Goal: Information Seeking & Learning: Understand process/instructions

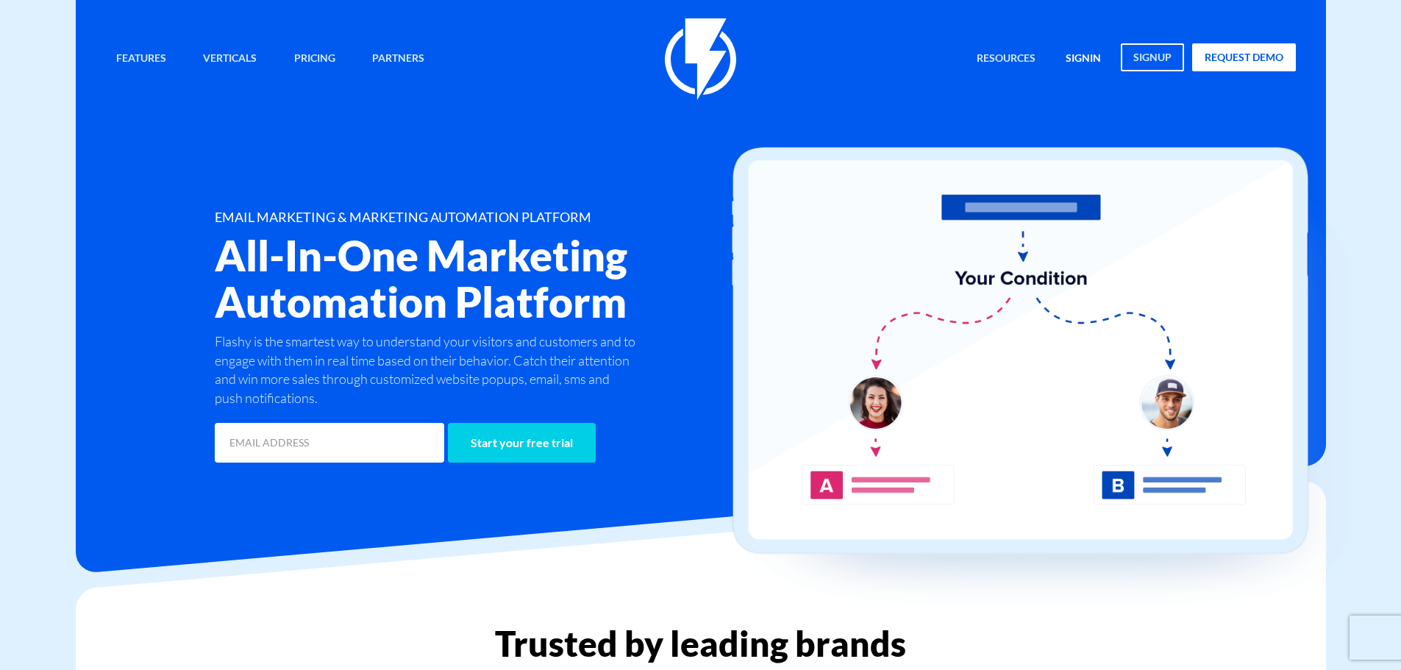
click at [1090, 51] on link "signin" at bounding box center [1082, 59] width 57 height 32
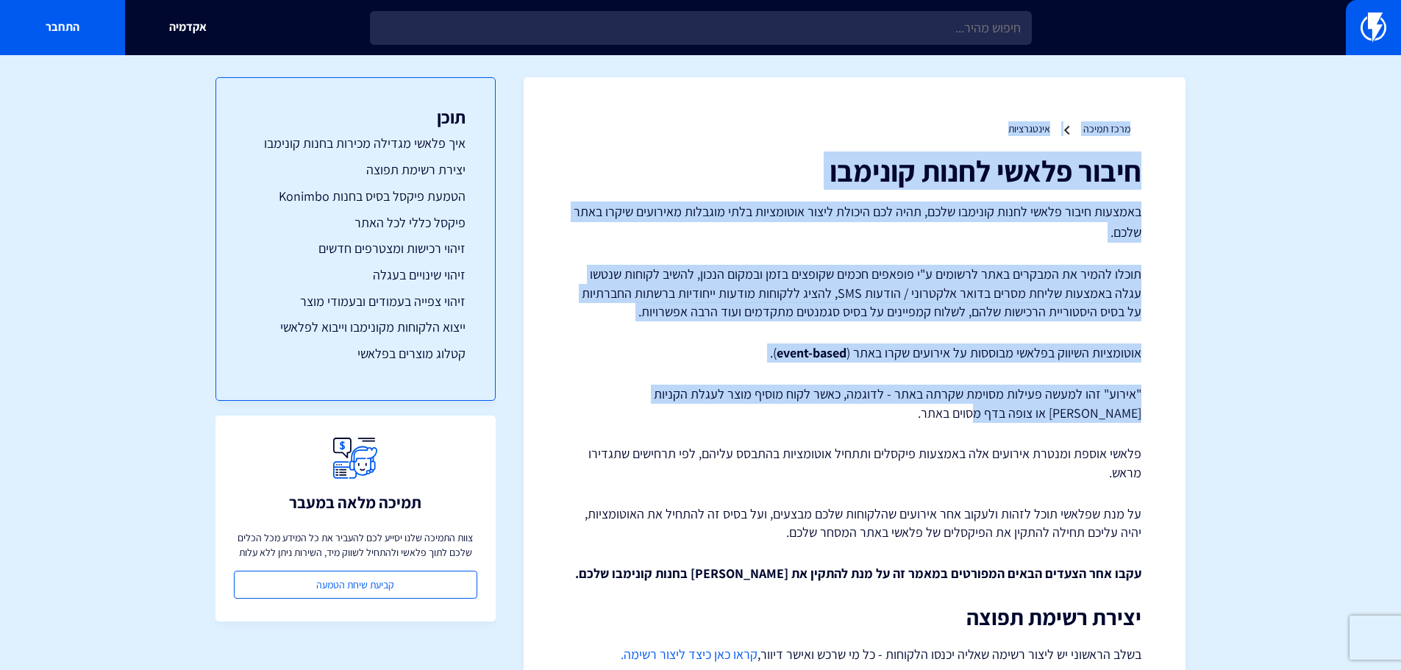
drag, startPoint x: 1134, startPoint y: 117, endPoint x: 698, endPoint y: 421, distance: 531.1
click at [698, 421] on p ""אירוע" זהו למעשה פעילות מסוימת שקרתה באתר - לדוגמה, כאשר לקוח מוסיף מוצר לעגלת…" at bounding box center [854, 403] width 573 height 37
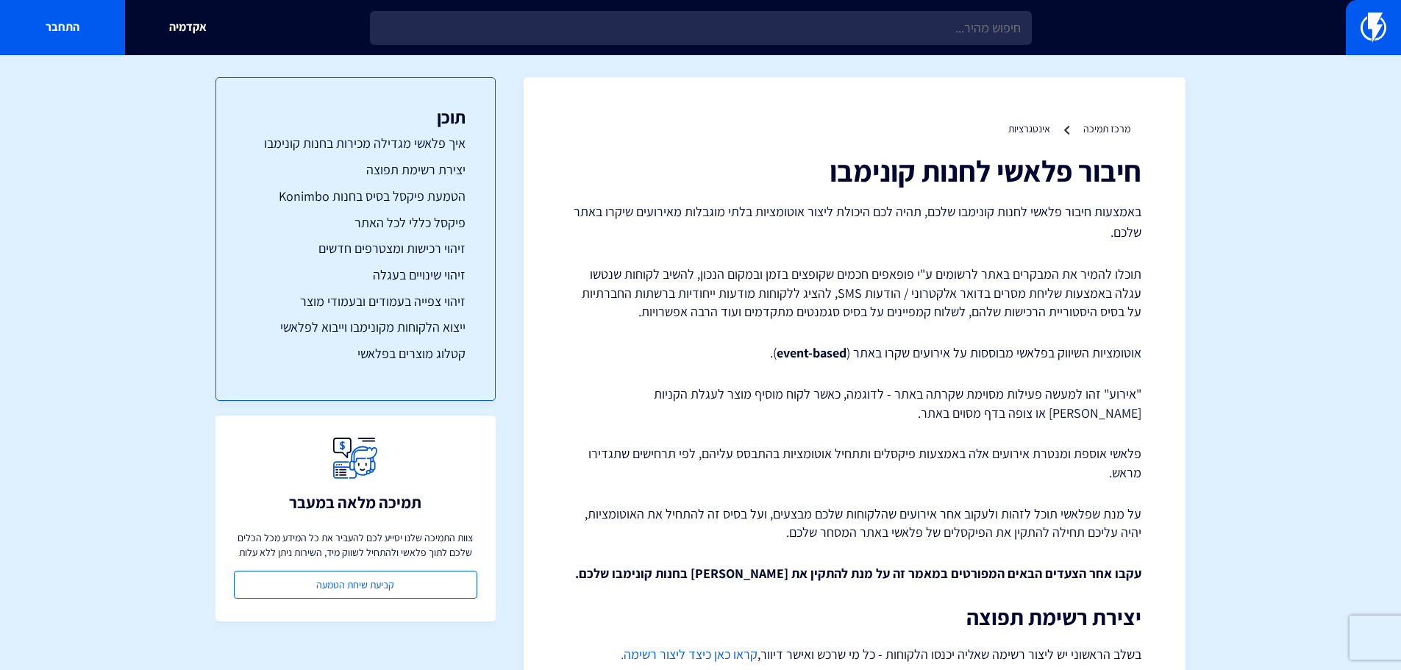
drag, startPoint x: 1106, startPoint y: 490, endPoint x: 1062, endPoint y: 191, distance: 301.6
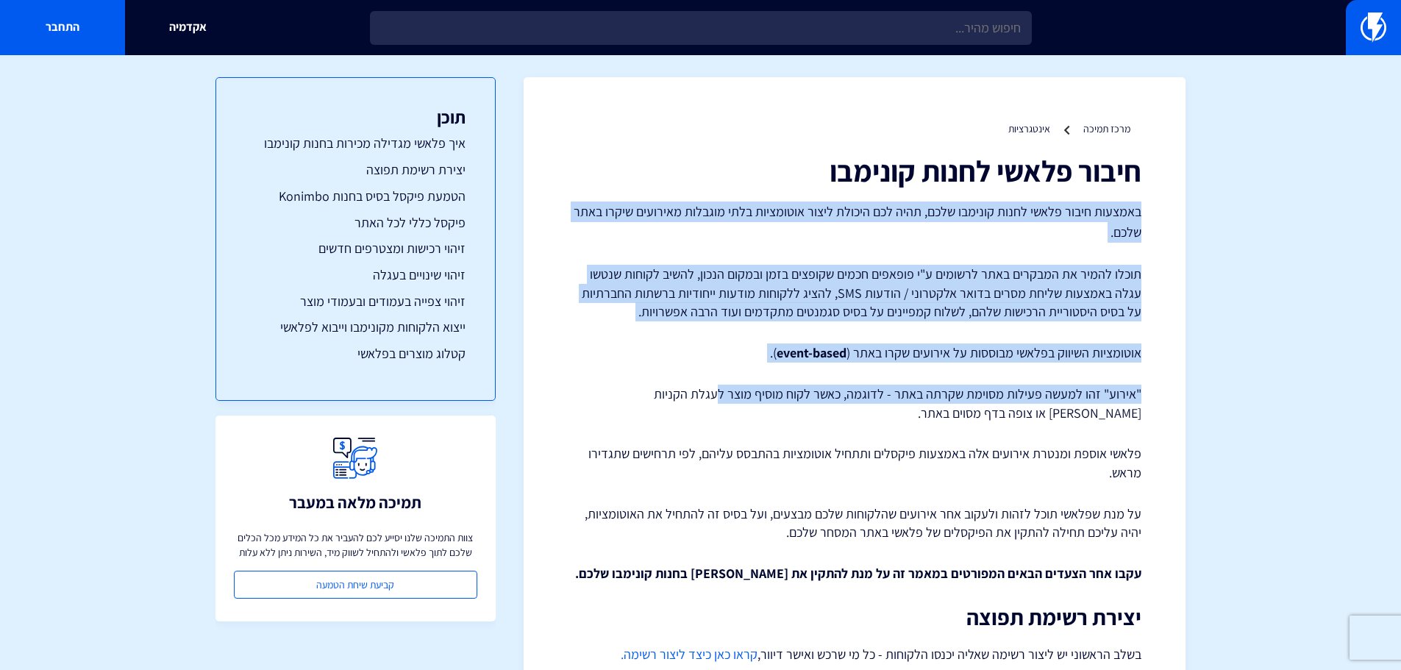
drag, startPoint x: 1163, startPoint y: 205, endPoint x: 721, endPoint y: 395, distance: 480.9
click at [721, 395] on p ""אירוע" זהו למעשה פעילות מסוימת שקרתה באתר - לדוגמה, כאשר לקוח מוסיף מוצר לעגלת…" at bounding box center [854, 403] width 573 height 37
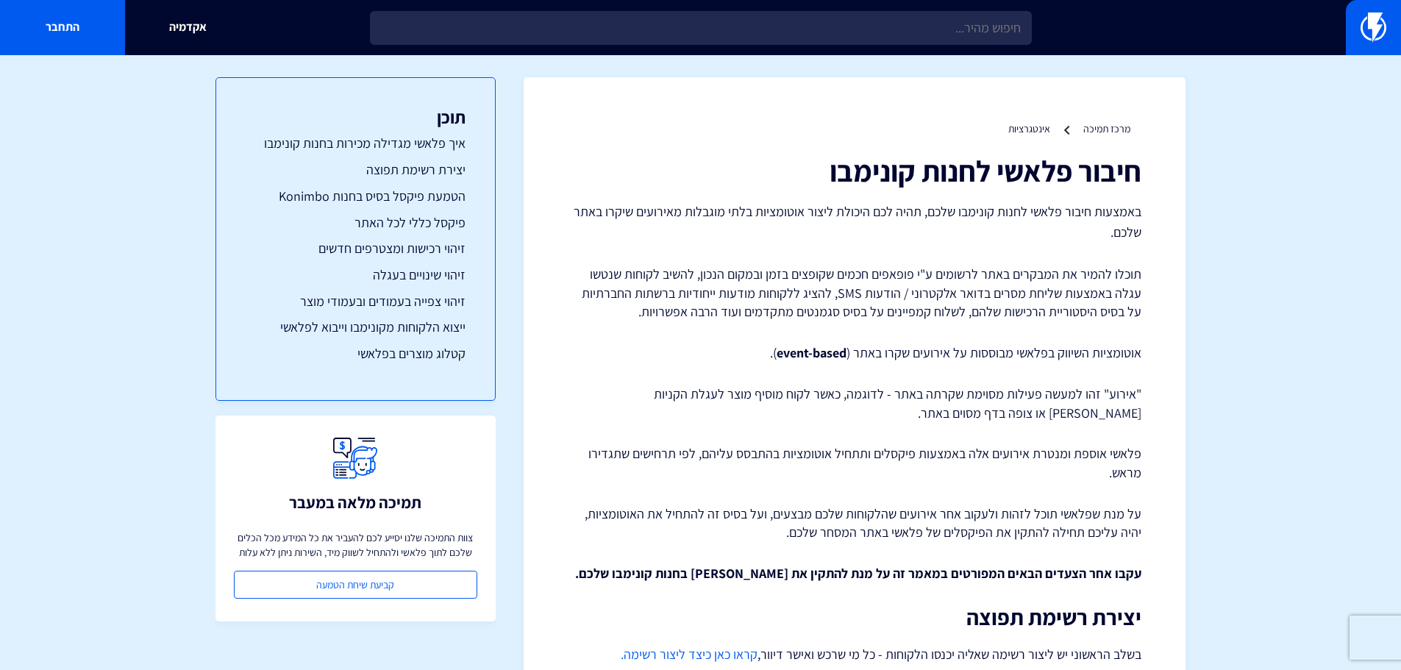
click at [1120, 357] on p "אוטומציות השיווק בפלאשי מבוססות על אירועים שקרו באתר ( event-based )." at bounding box center [854, 352] width 573 height 19
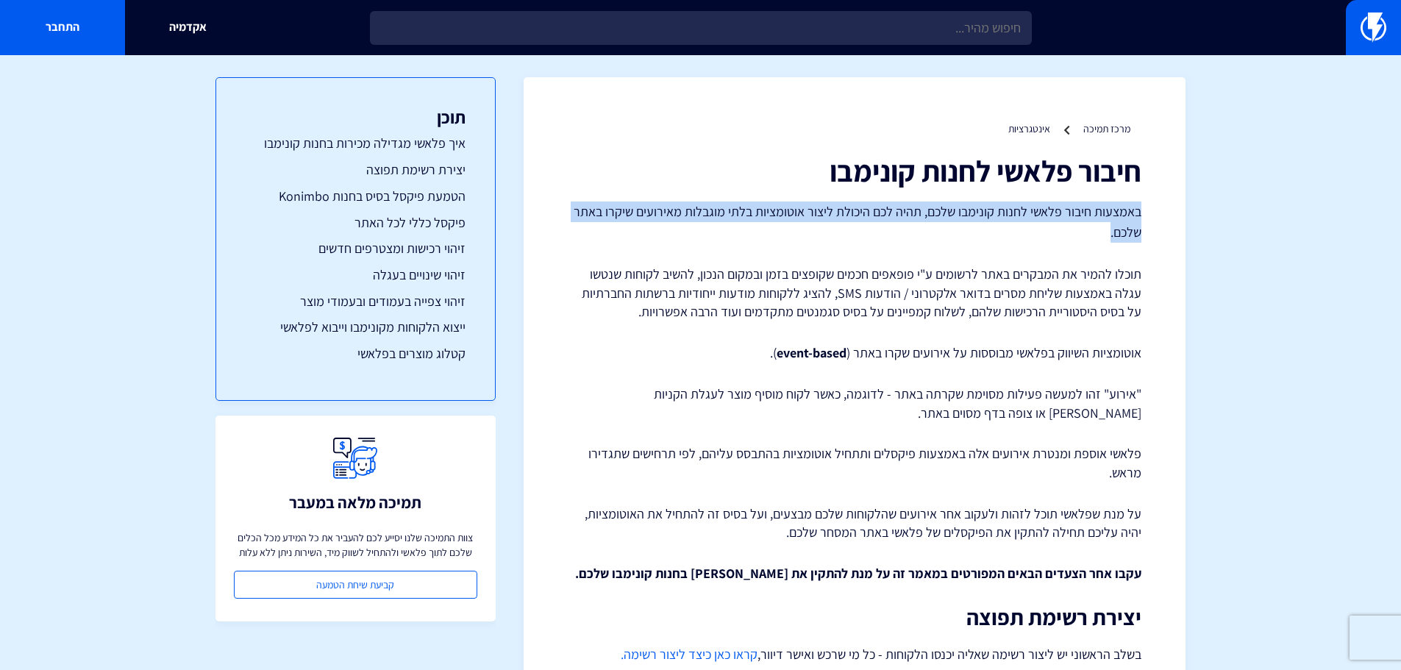
drag, startPoint x: 1139, startPoint y: 204, endPoint x: 916, endPoint y: 238, distance: 225.3
click at [916, 238] on p "באמצעות חיבור פלאשי לחנות קונימבו שלכם, תהיה לכם היכולת ליצור אוטומציות בלתי מו…" at bounding box center [854, 221] width 573 height 41
click at [915, 239] on p "באמצעות חיבור פלאשי לחנות קונימבו שלכם, תהיה לכם היכולת ליצור אוטומציות בלתי מו…" at bounding box center [854, 221] width 573 height 41
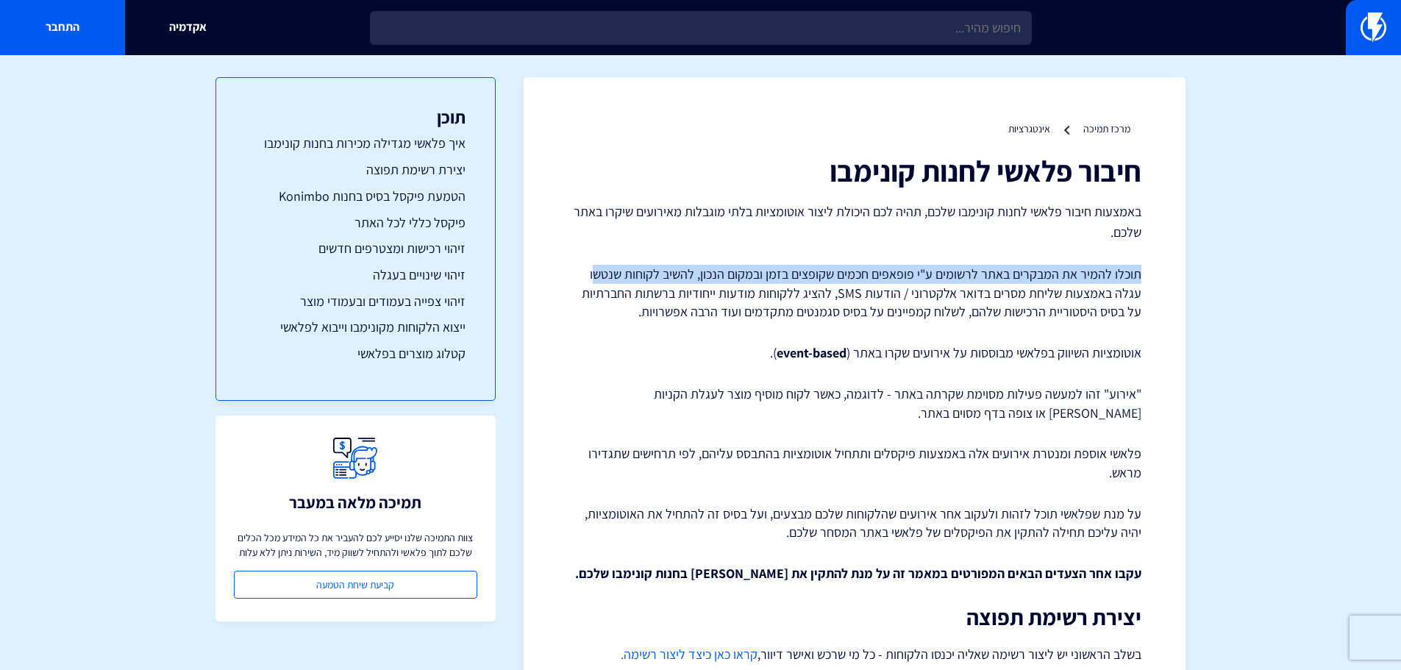
drag, startPoint x: 1126, startPoint y: 283, endPoint x: 590, endPoint y: 268, distance: 535.4
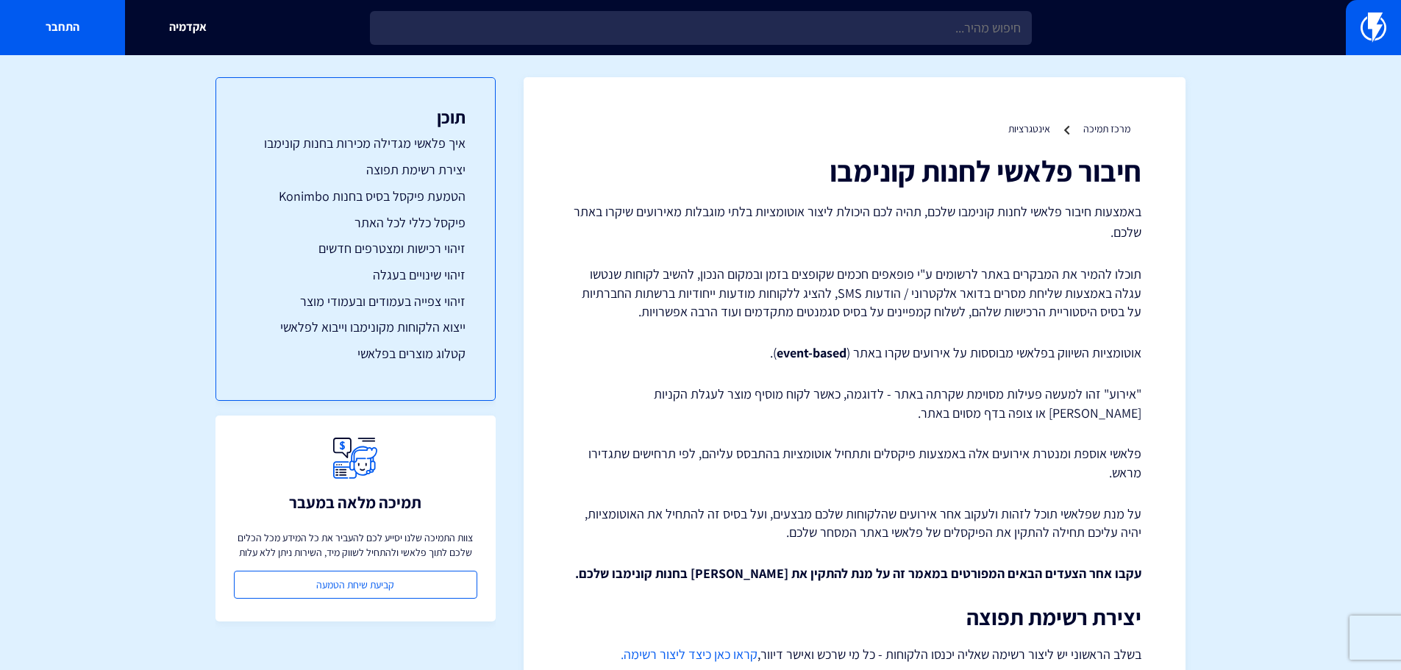
click at [589, 268] on p "תוכלו להמיר את המבקרים באתר לרשומים ע"י פופאפים חכמים שקופצים בזמן ובמקום הנכון…" at bounding box center [854, 293] width 573 height 57
drag, startPoint x: 1120, startPoint y: 356, endPoint x: 729, endPoint y: 335, distance: 391.7
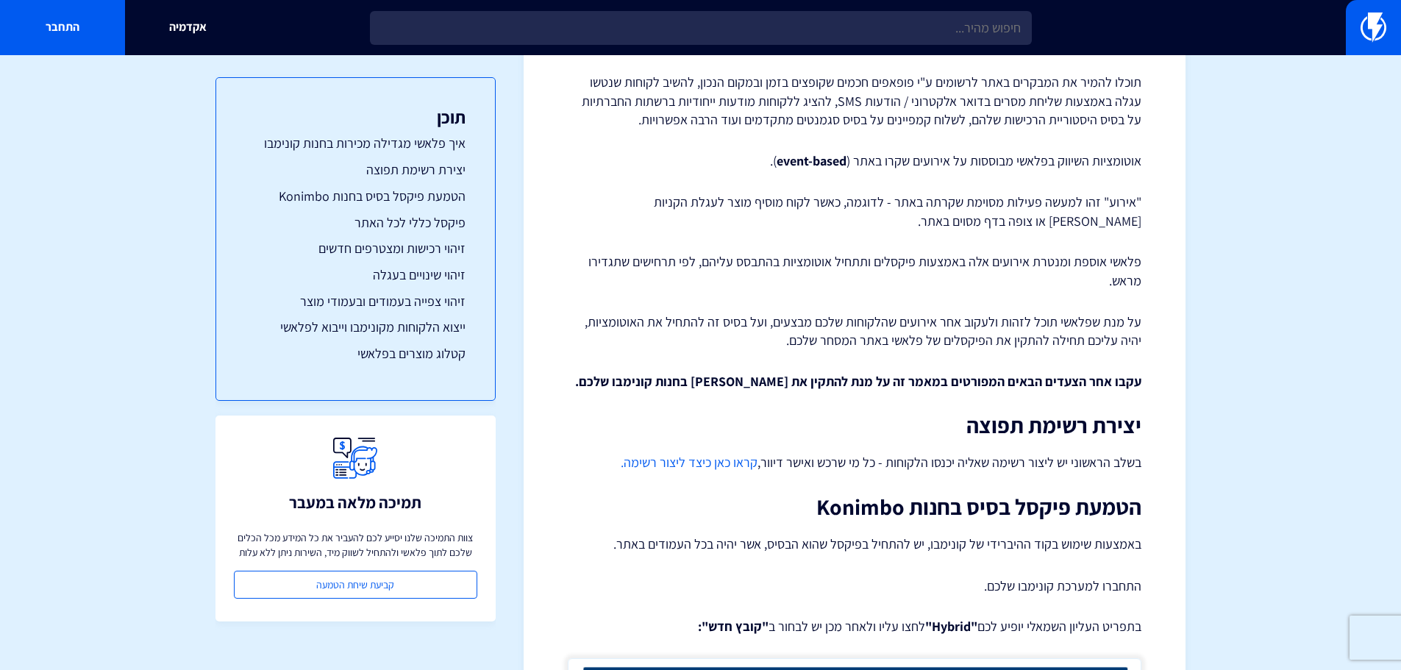
scroll to position [248, 0]
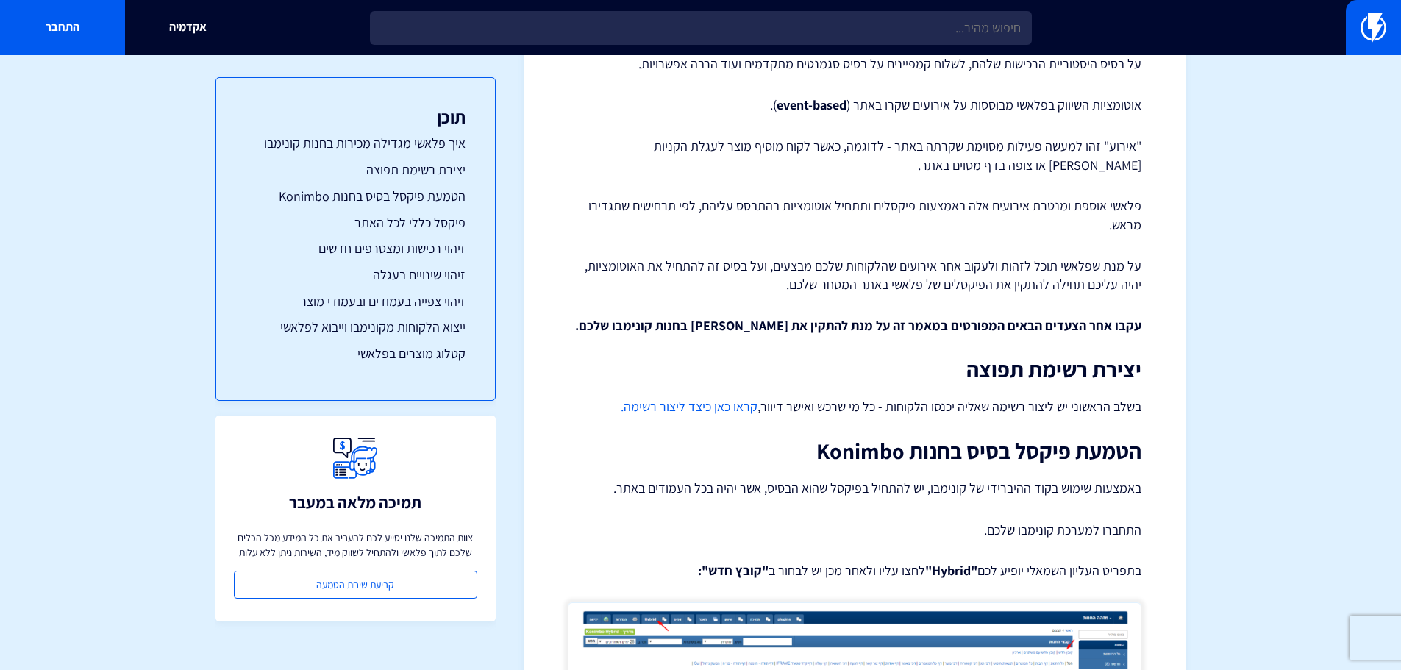
drag, startPoint x: 729, startPoint y: 334, endPoint x: 730, endPoint y: 394, distance: 60.3
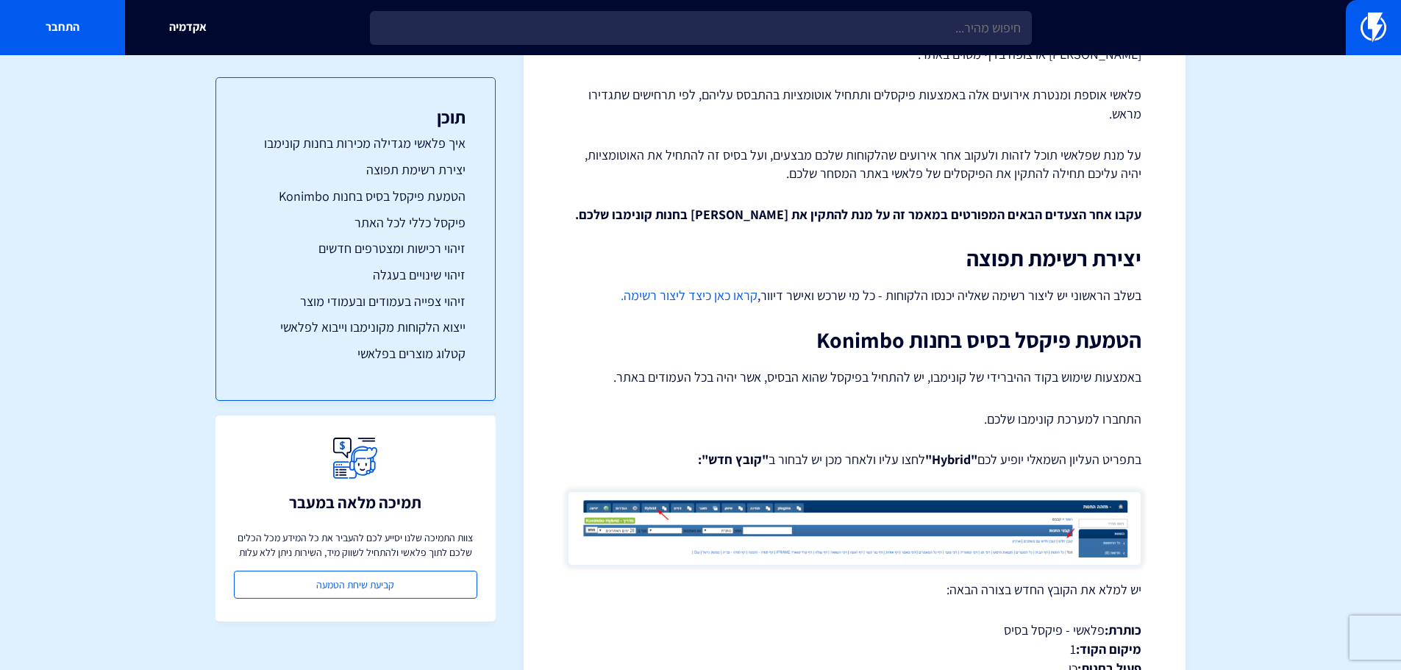
scroll to position [395, 0]
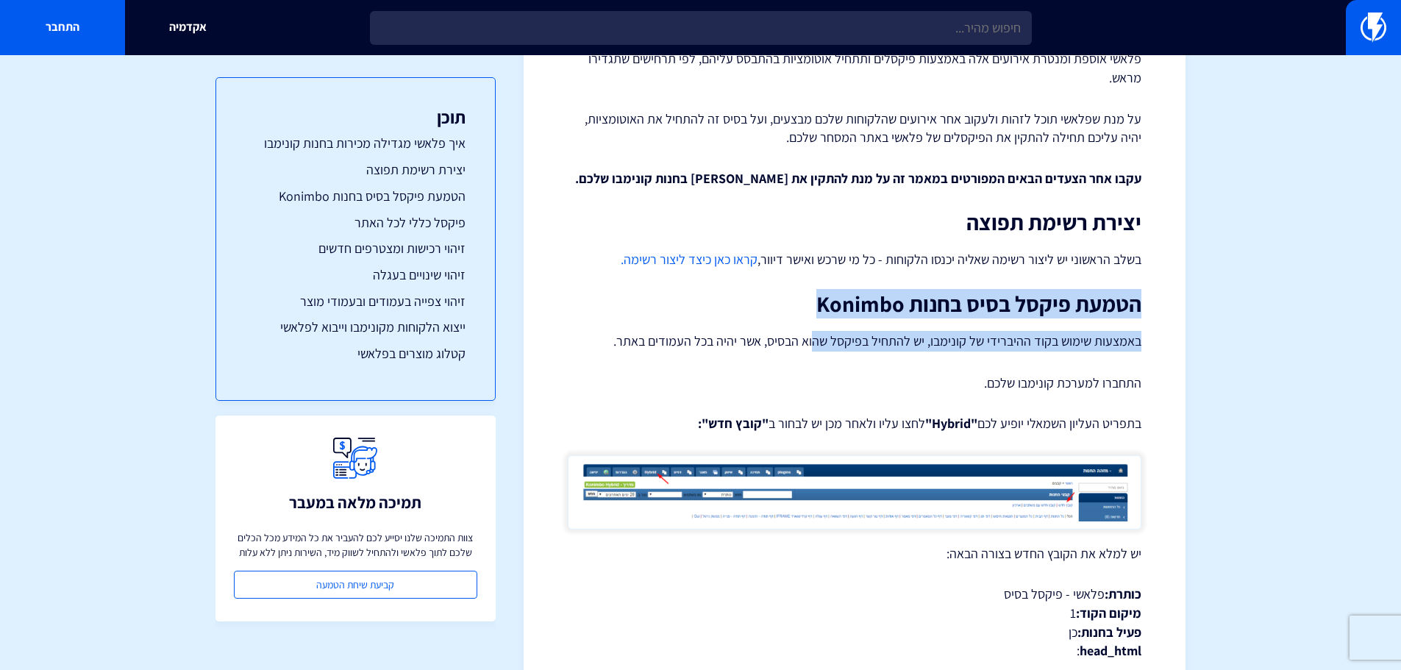
drag, startPoint x: 1144, startPoint y: 304, endPoint x: 811, endPoint y: 320, distance: 333.4
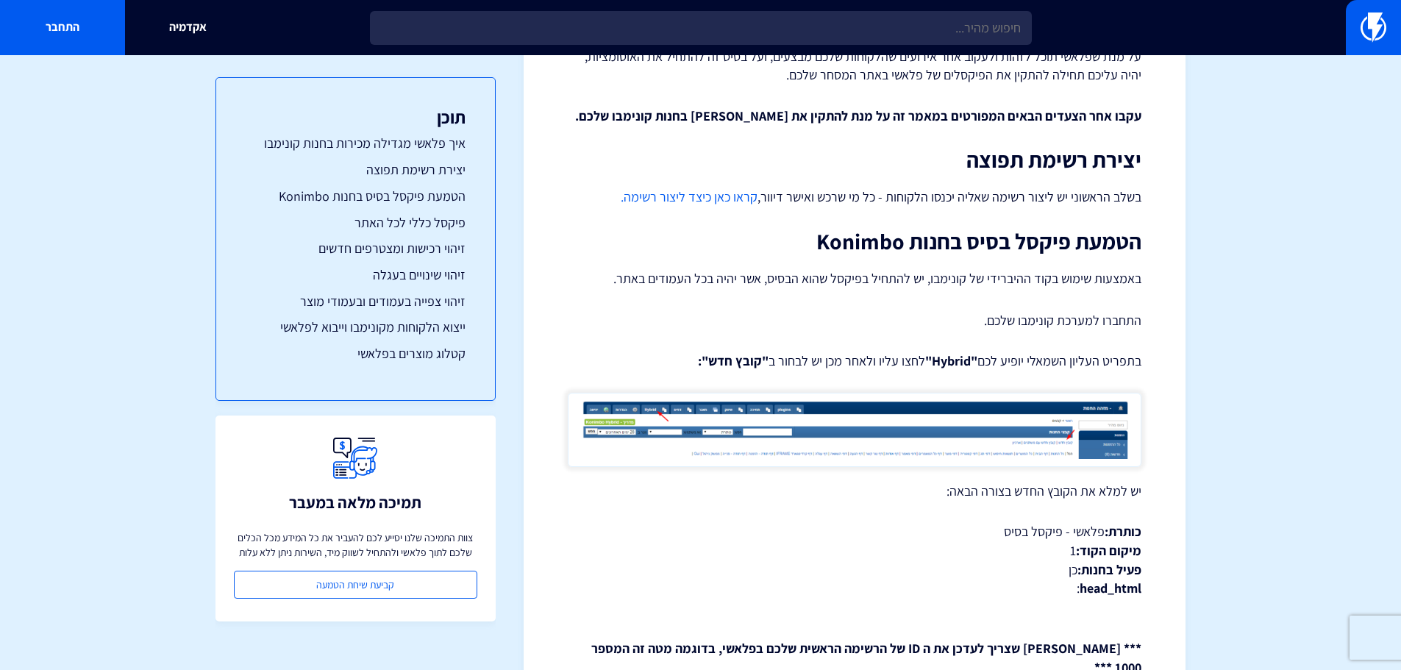
scroll to position [476, 0]
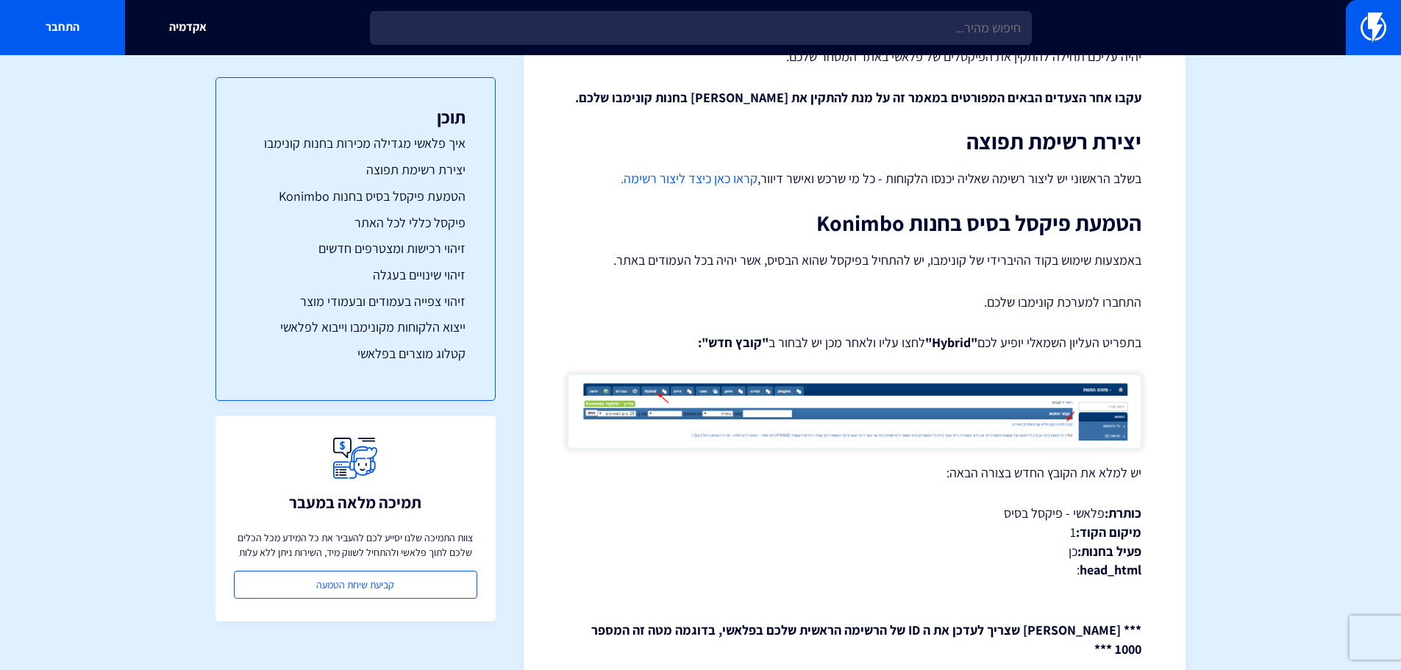
drag, startPoint x: 967, startPoint y: 335, endPoint x: 969, endPoint y: 371, distance: 36.8
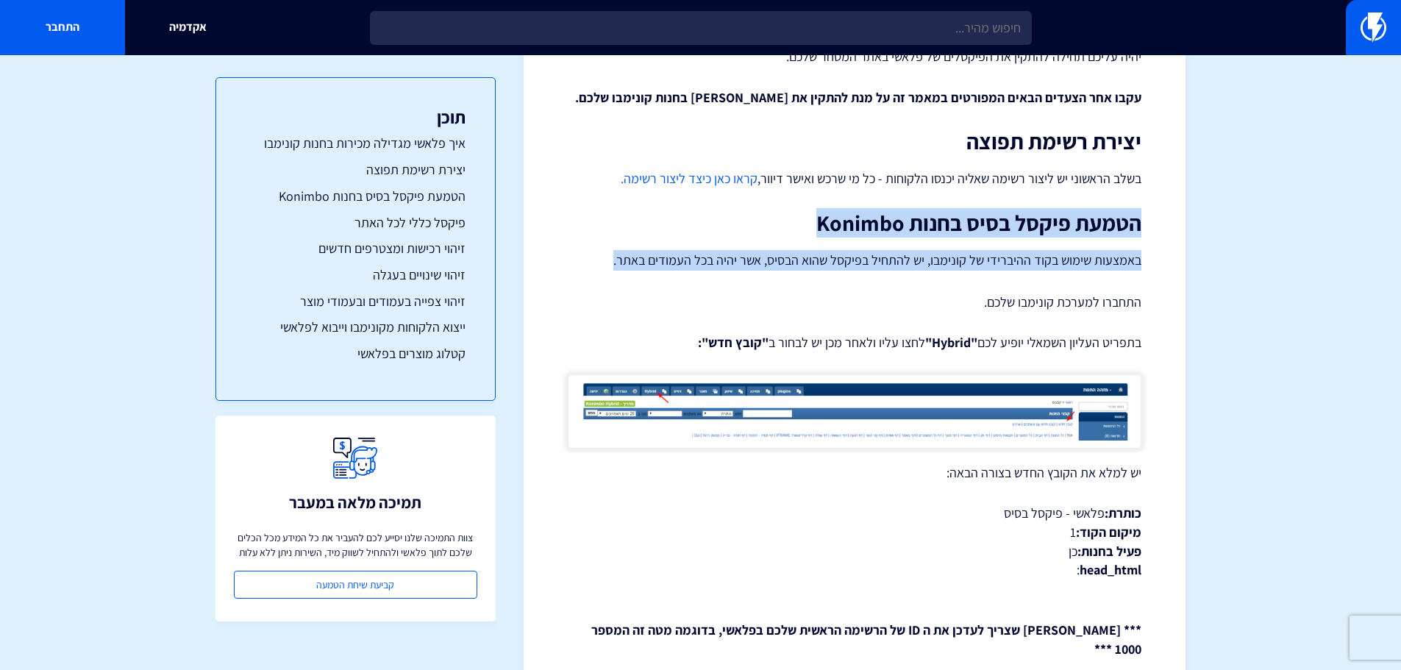
drag, startPoint x: 1148, startPoint y: 229, endPoint x: 613, endPoint y: 257, distance: 535.3
click at [613, 257] on p "באמצעות שימוש בקוד ההיברידי של קונימבו, יש להתחיל בפיקסל שהוא הבסיס, אשר יהיה ב…" at bounding box center [854, 260] width 573 height 21
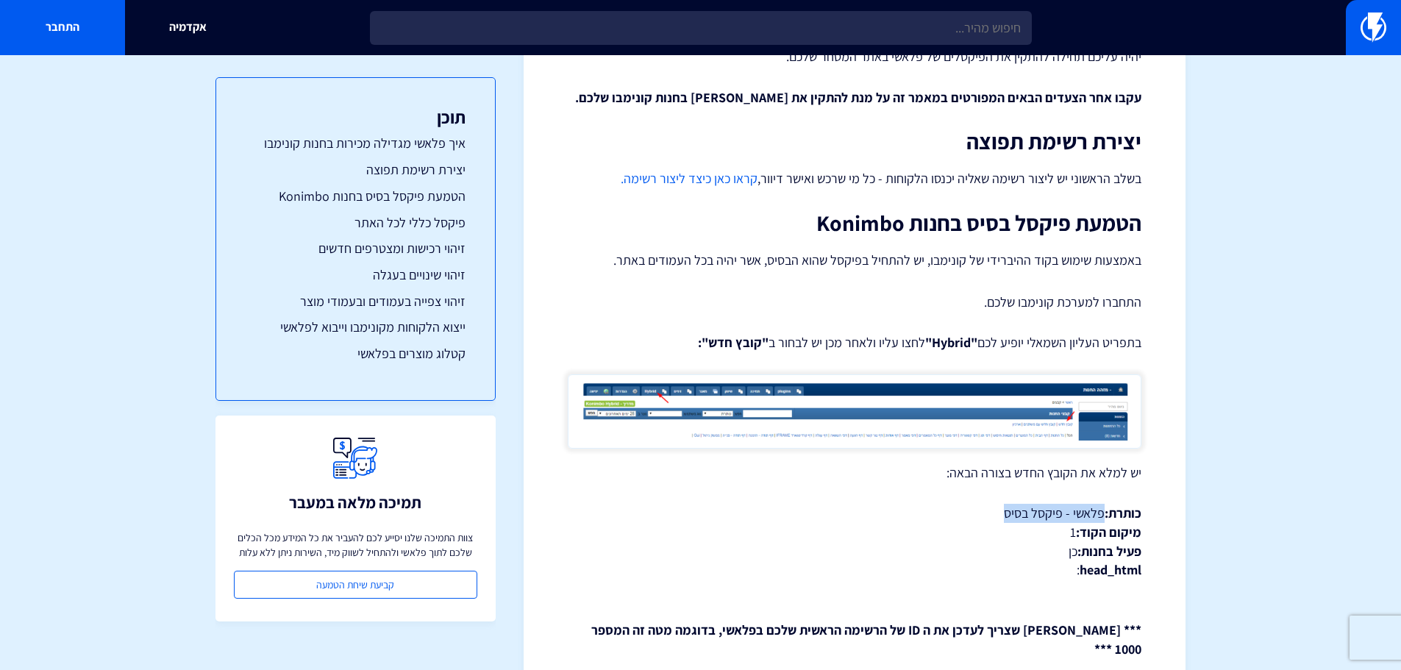
drag, startPoint x: 996, startPoint y: 516, endPoint x: 1098, endPoint y: 509, distance: 102.5
click at [1098, 509] on p "כותרת: פלאשי - פיקסל בסיס מיקום הקוד: 1 פעיל בחנות: כן head_html :" at bounding box center [854, 542] width 573 height 76
copy p "פלאשי - פיקסל בסיס"
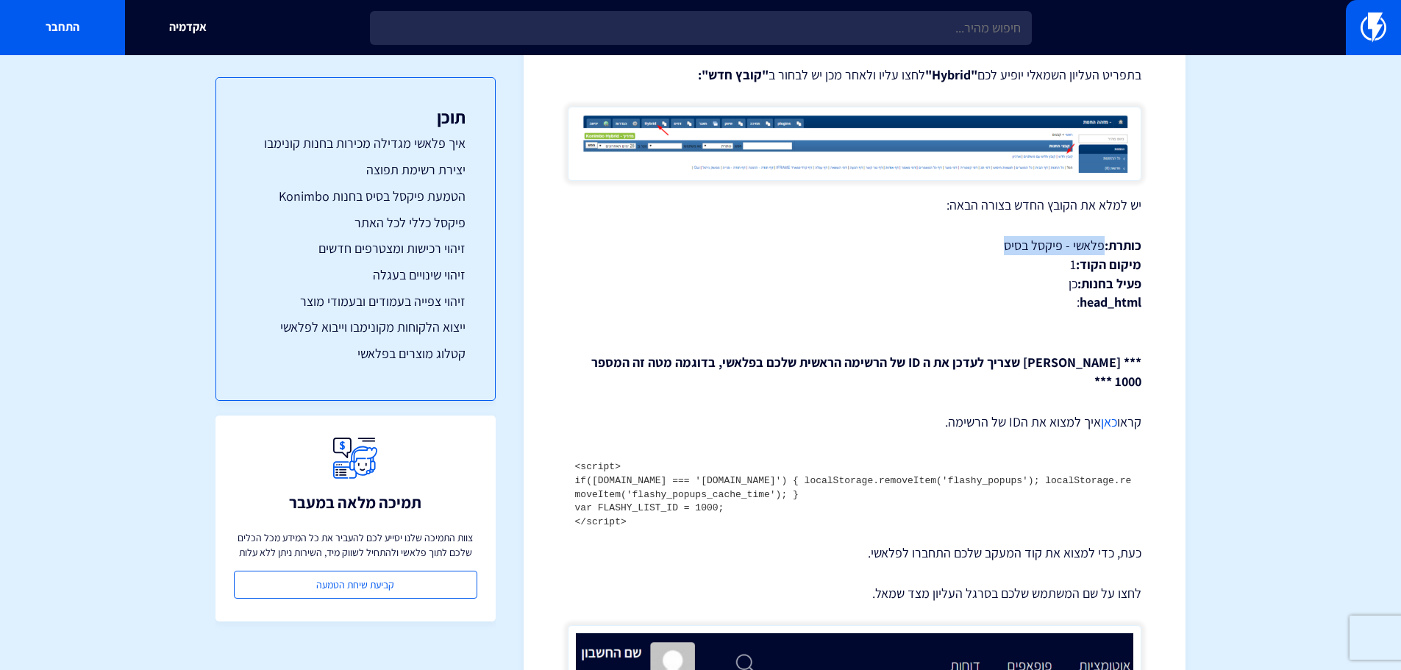
scroll to position [770, 0]
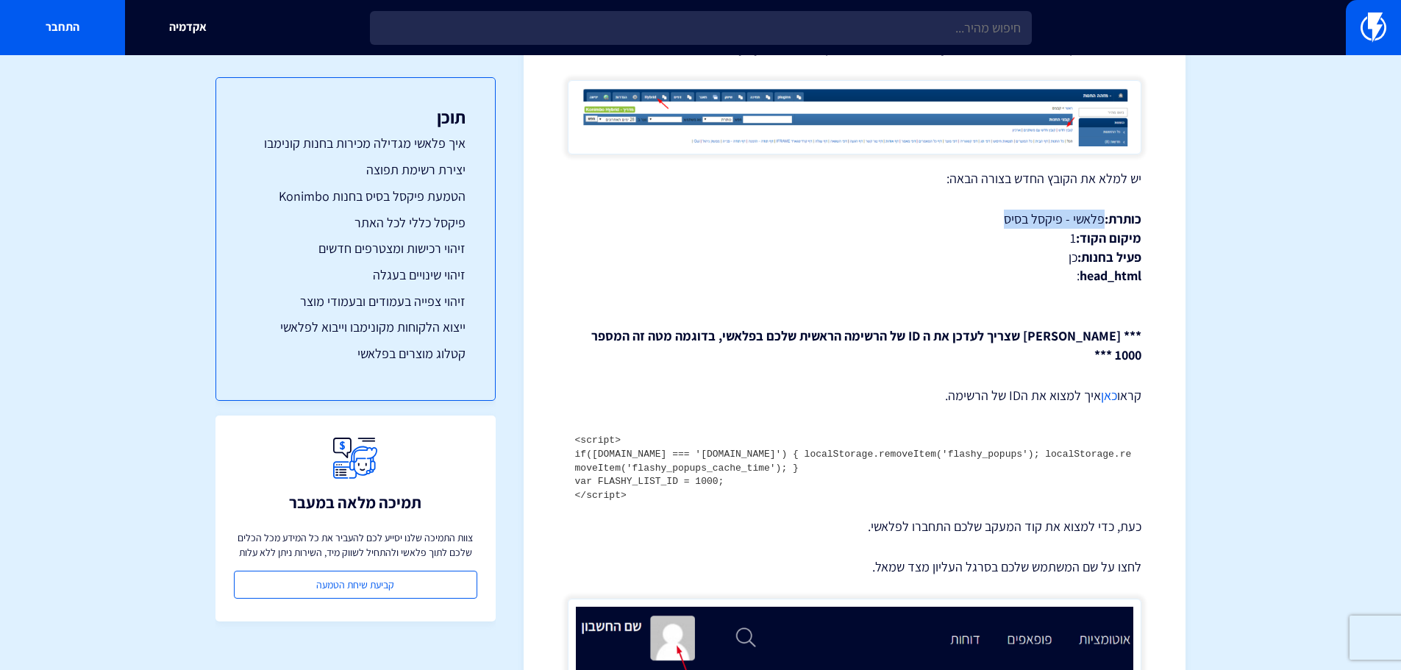
drag, startPoint x: 565, startPoint y: 415, endPoint x: 713, endPoint y: 487, distance: 165.1
copy code "<script> if([DOMAIN_NAME] === '[DOMAIN_NAME]') { localStorage.removeItem('flash…"
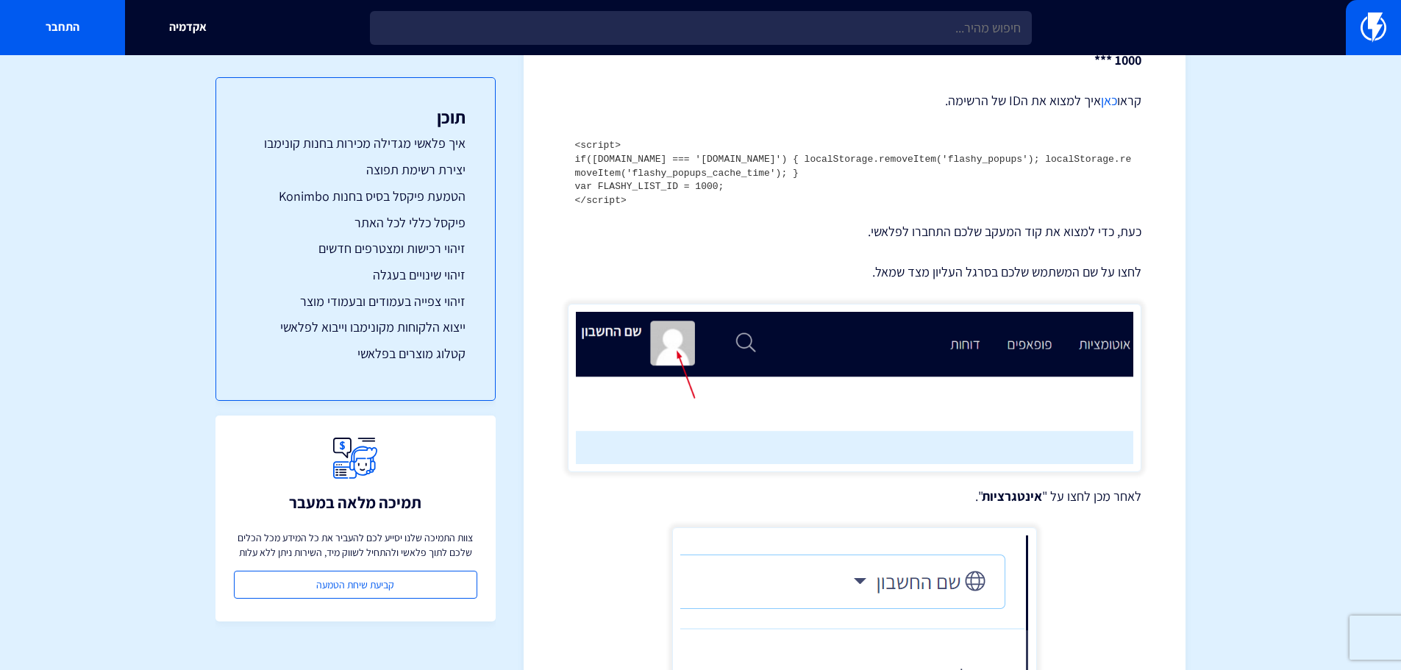
scroll to position [1064, 0]
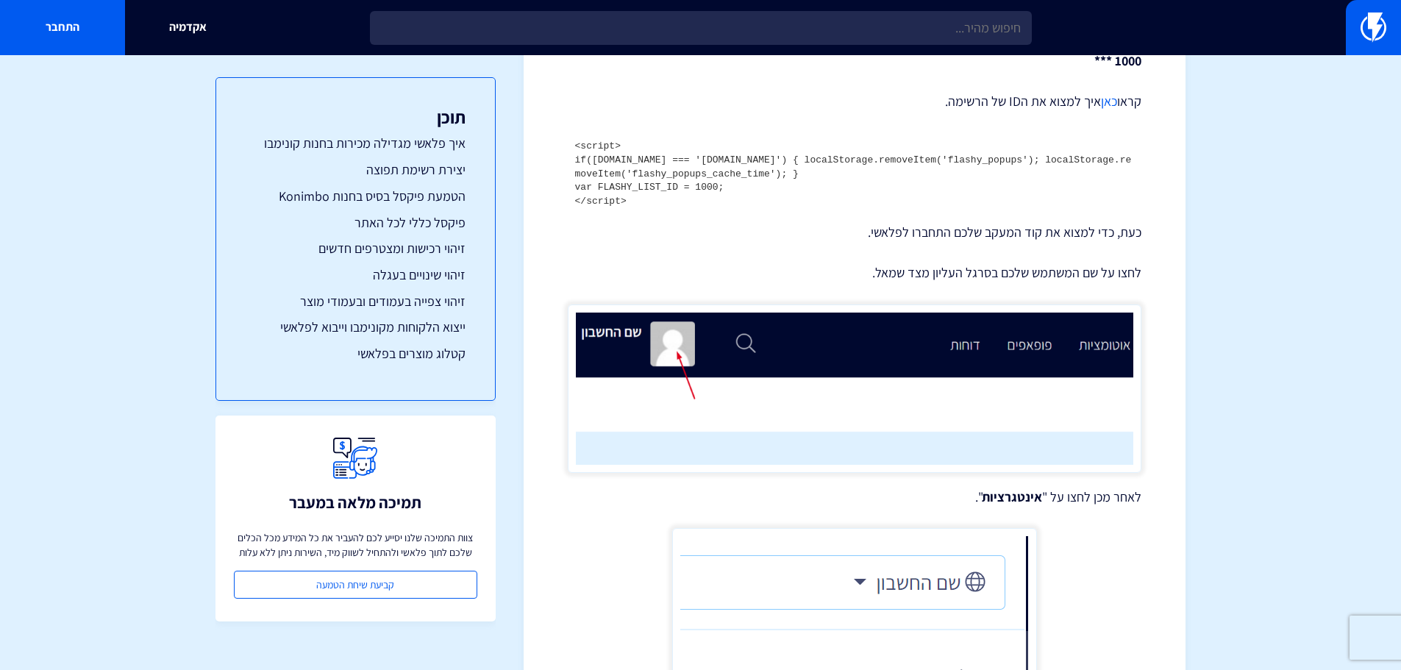
click at [864, 263] on p "לחצו על שם המשתמש שלכם בסרגל העליון מצד שמאל." at bounding box center [854, 272] width 573 height 19
drag, startPoint x: 1115, startPoint y: 215, endPoint x: 834, endPoint y: 224, distance: 281.7
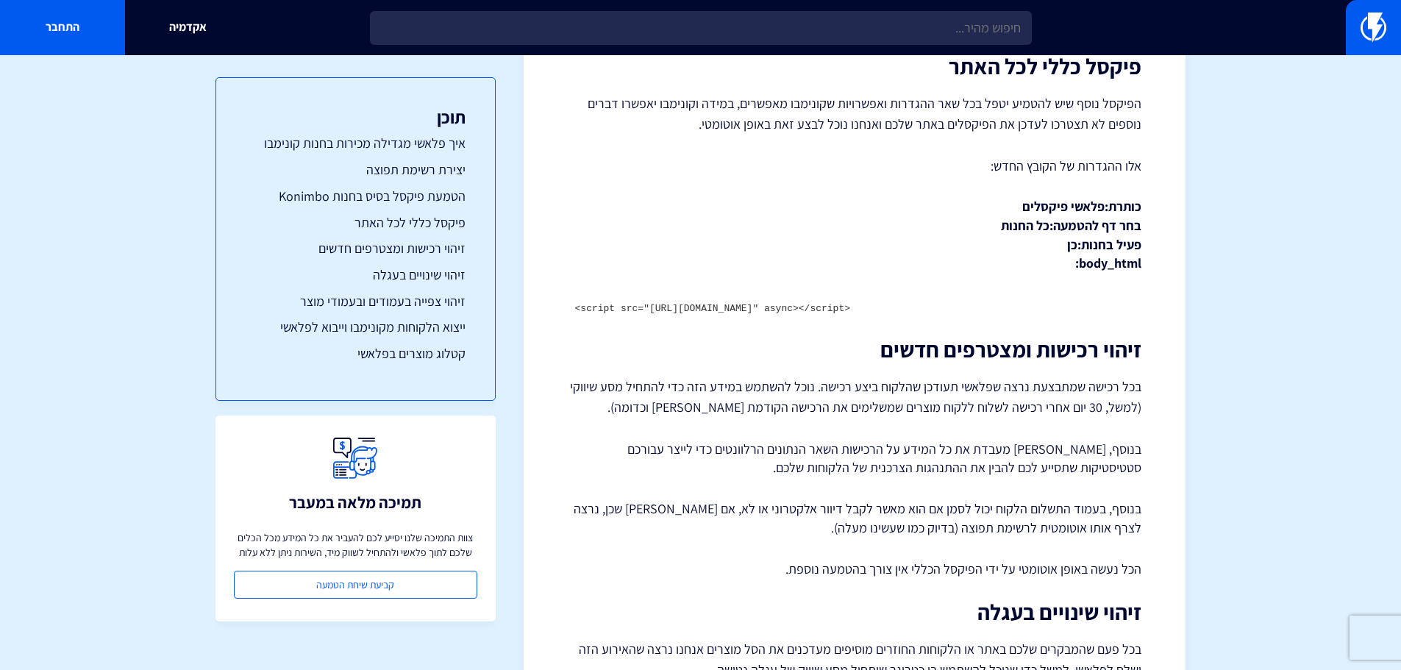
scroll to position [2534, 0]
click at [784, 302] on code "<script src="[URL][DOMAIN_NAME]" async></script>" at bounding box center [712, 307] width 275 height 11
copy div "<script src="[URL][DOMAIN_NAME]" async></script>"
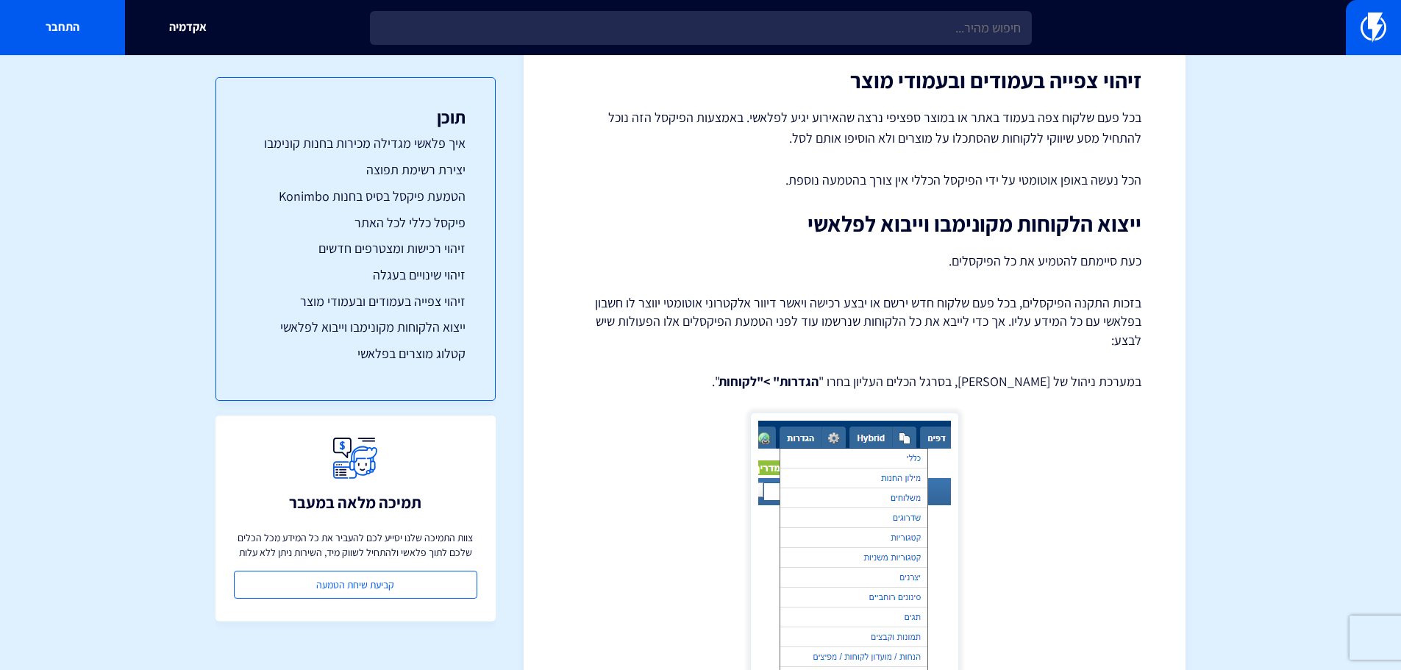
scroll to position [3343, 0]
